Goal: Information Seeking & Learning: Learn about a topic

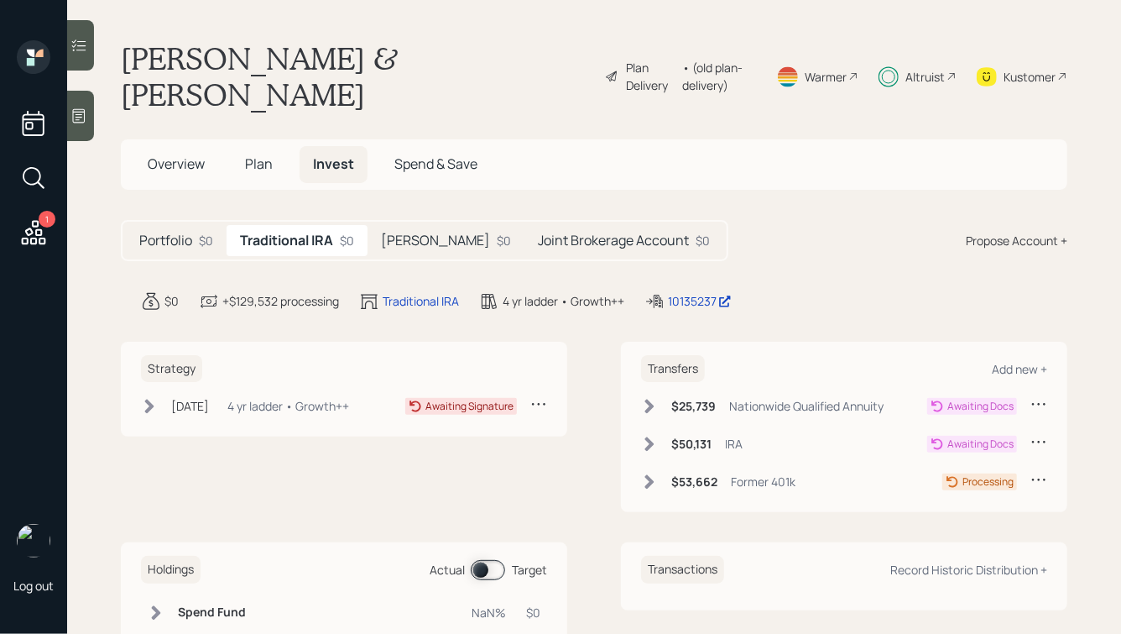
click at [423, 233] on h5 "[PERSON_NAME]" at bounding box center [435, 241] width 109 height 16
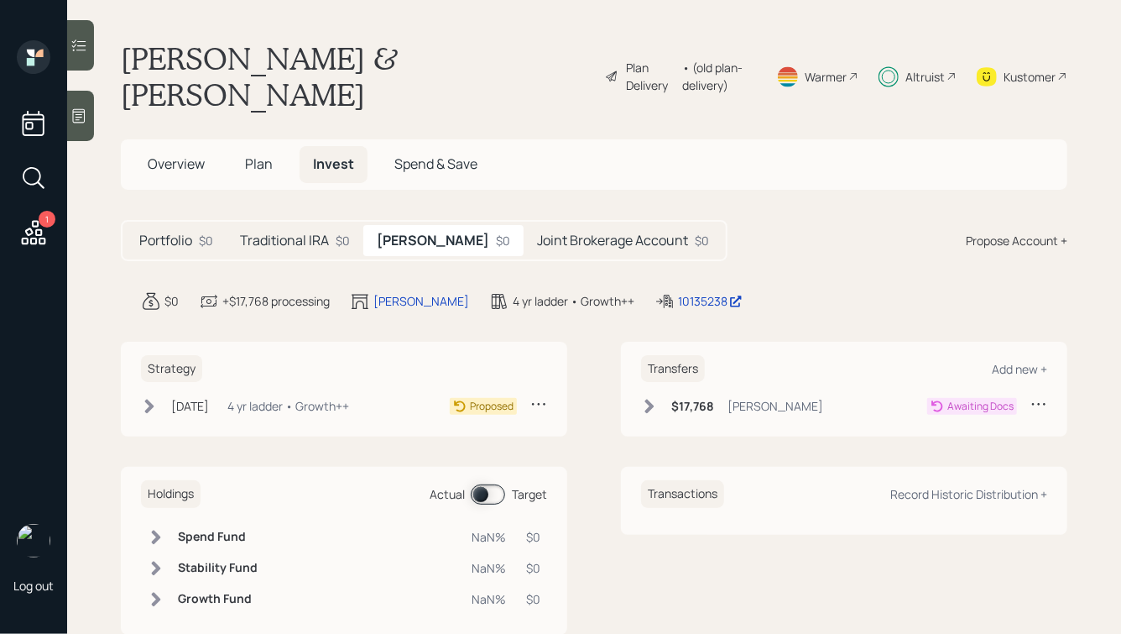
click at [577, 233] on h5 "Joint Brokerage Account" at bounding box center [612, 241] width 151 height 16
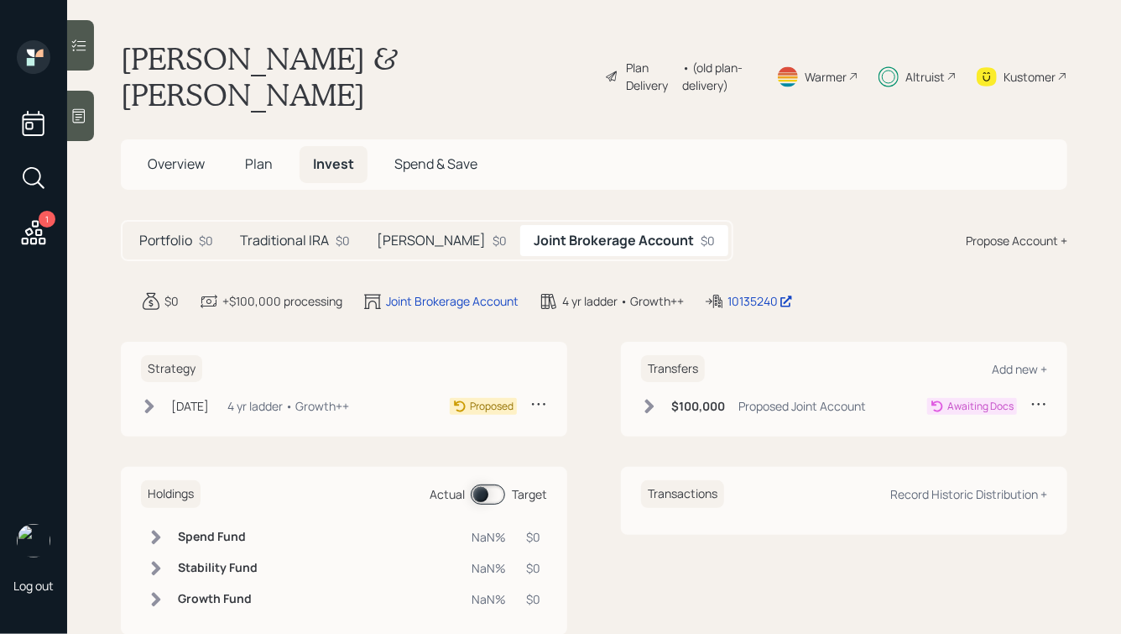
click at [409, 233] on h5 "[PERSON_NAME]" at bounding box center [431, 241] width 109 height 16
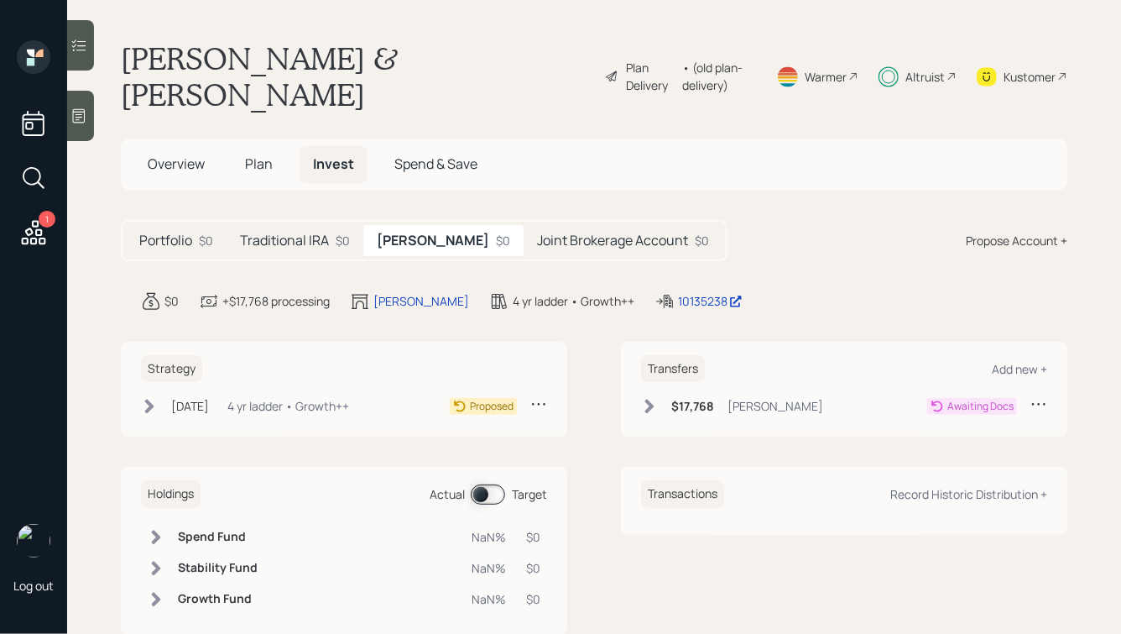
click at [304, 233] on h5 "Traditional IRA" at bounding box center [284, 241] width 89 height 16
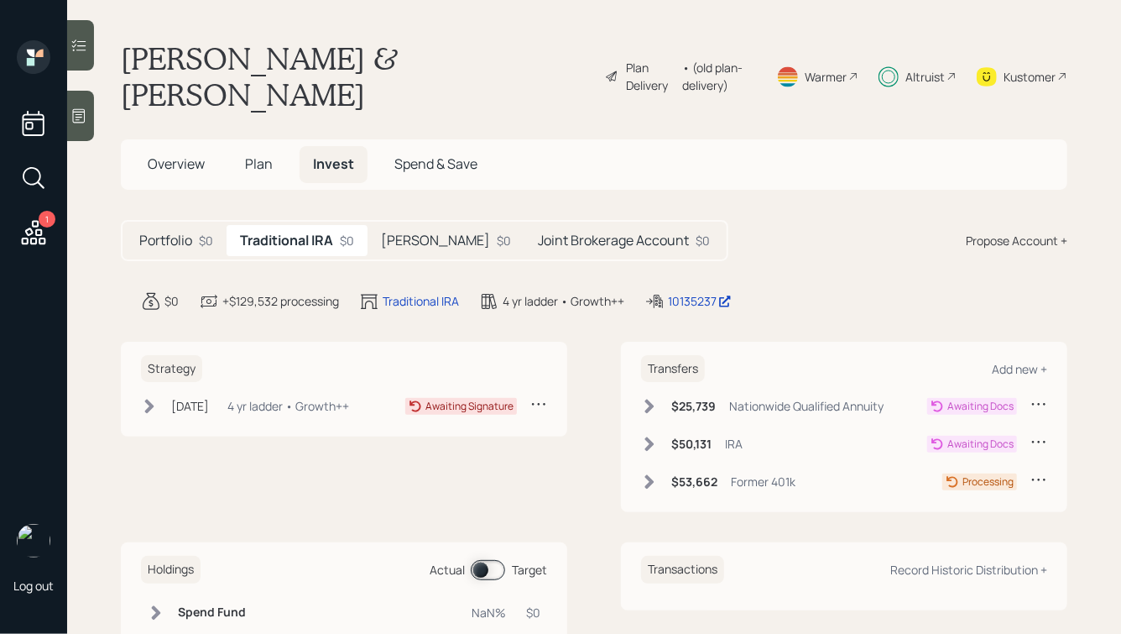
click at [168, 154] on span "Overview" at bounding box center [176, 163] width 57 height 18
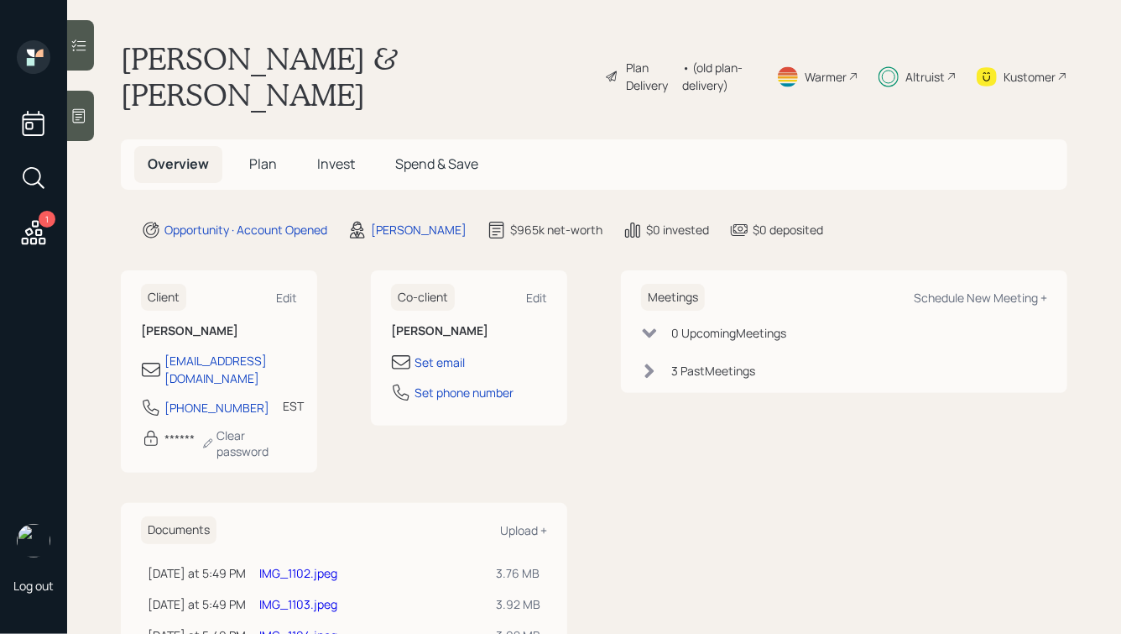
scroll to position [112, 0]
